Goal: Transaction & Acquisition: Purchase product/service

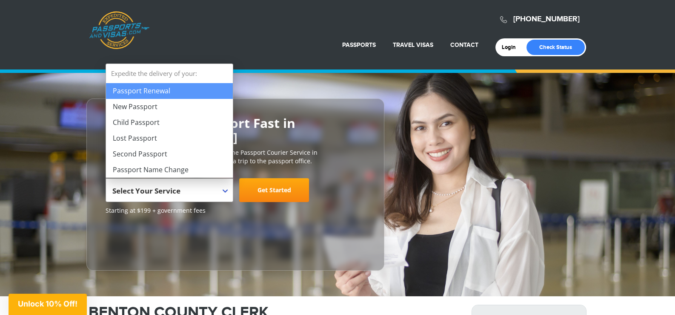
click at [163, 183] on span "Select Your Service" at bounding box center [168, 193] width 112 height 24
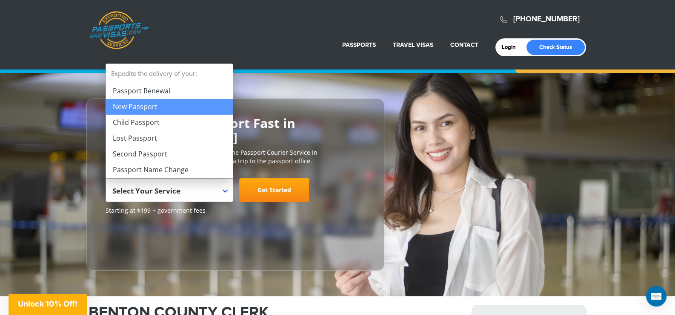
select select "**********"
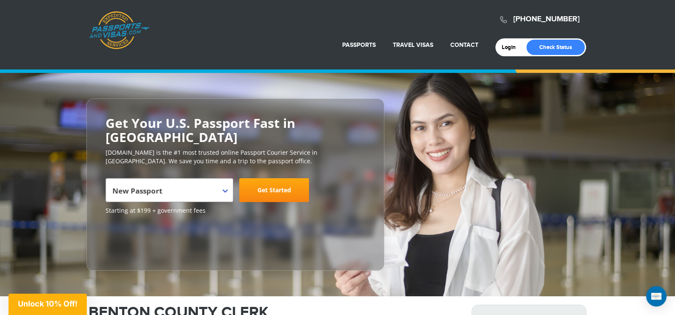
click at [280, 196] on link "Get Started" at bounding box center [274, 190] width 70 height 24
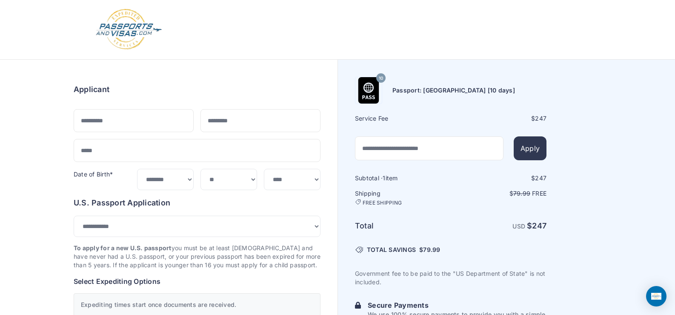
select select "***"
